Goal: Use online tool/utility: Utilize a website feature to perform a specific function

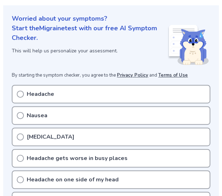
scroll to position [79, 0]
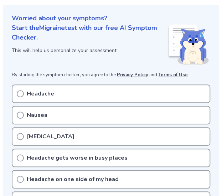
click at [22, 94] on icon at bounding box center [20, 93] width 7 height 7
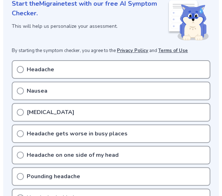
scroll to position [107, 0]
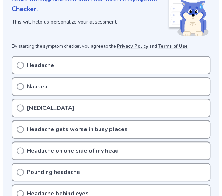
click at [19, 64] on icon at bounding box center [20, 65] width 7 height 7
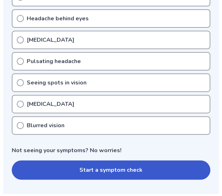
scroll to position [283, 0]
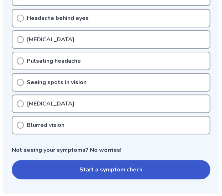
click at [21, 125] on icon at bounding box center [20, 125] width 7 height 7
